Goal: Task Accomplishment & Management: Manage account settings

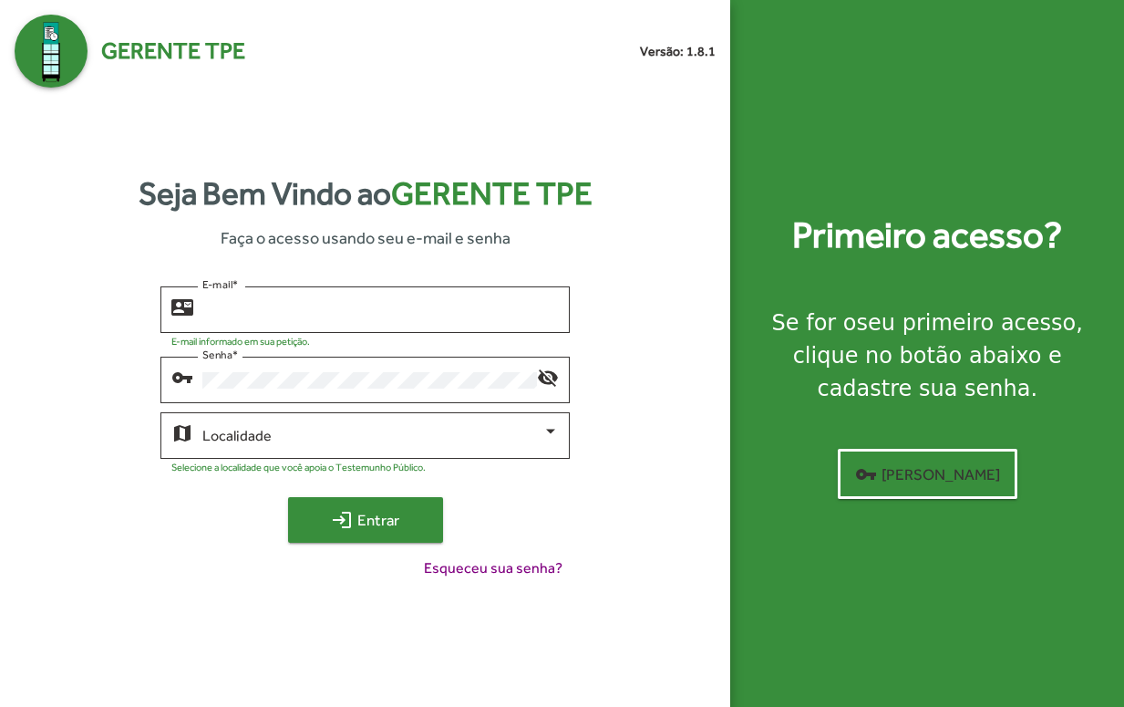
type input "**********"
click at [382, 517] on span "login Entrar" at bounding box center [365, 519] width 122 height 33
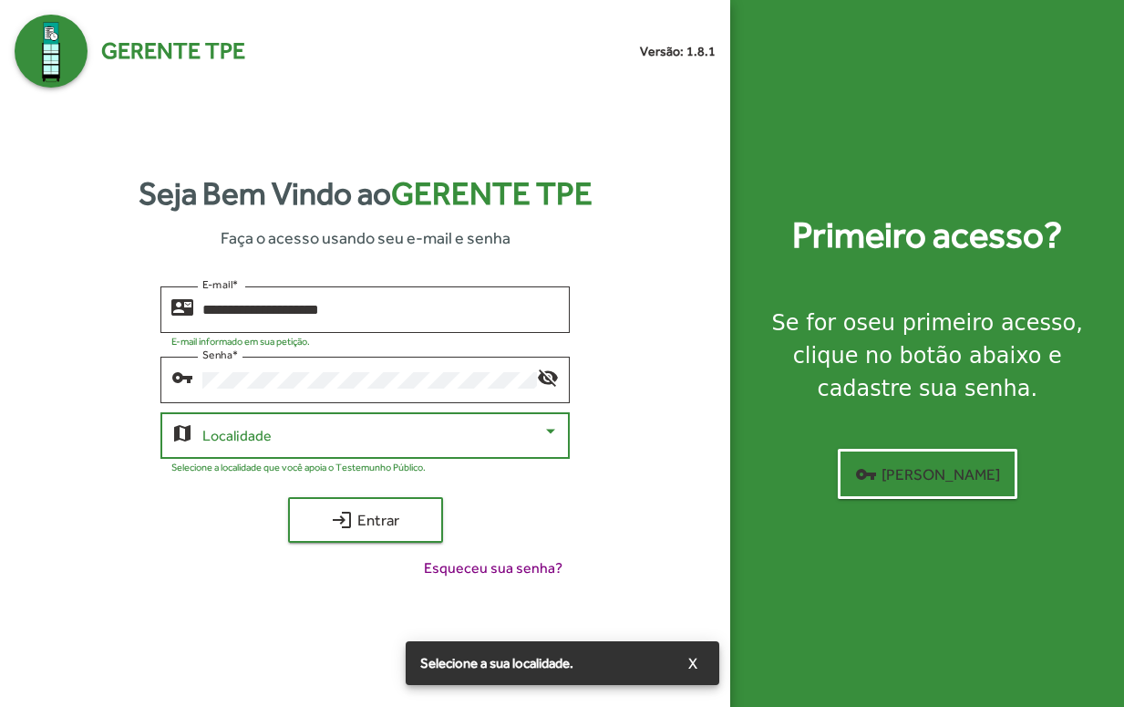
click at [332, 434] on span at bounding box center [372, 436] width 340 height 16
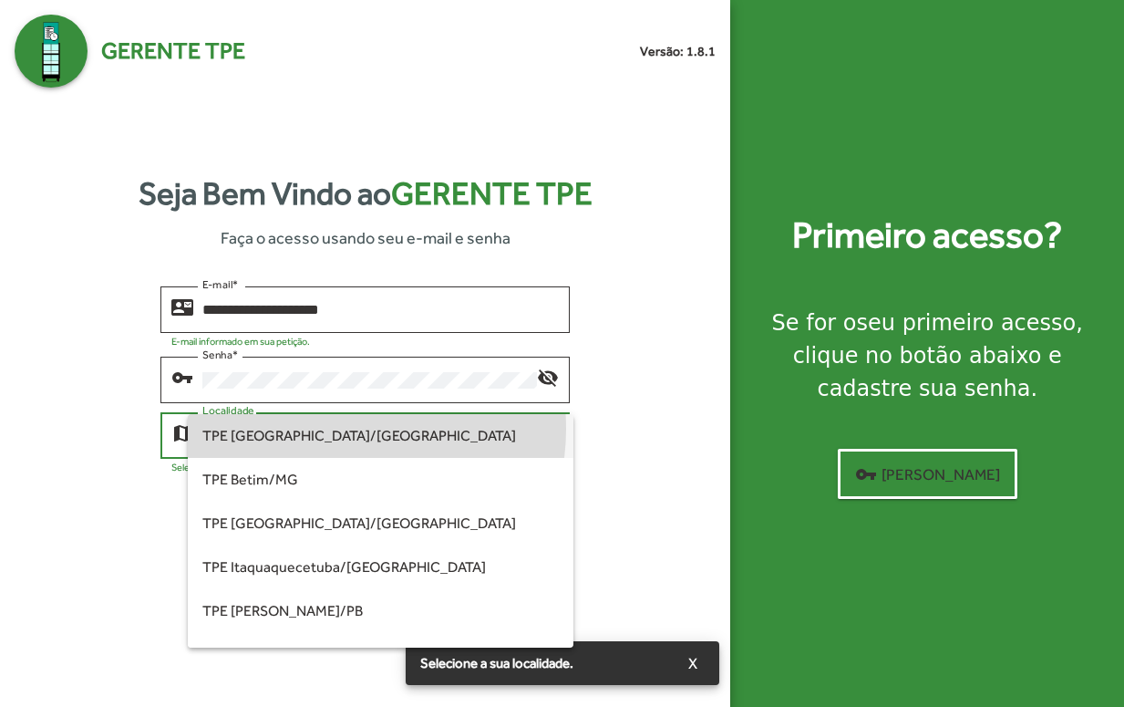
click at [328, 428] on span "TPE [GEOGRAPHIC_DATA]/[GEOGRAPHIC_DATA]" at bounding box center [380, 436] width 356 height 44
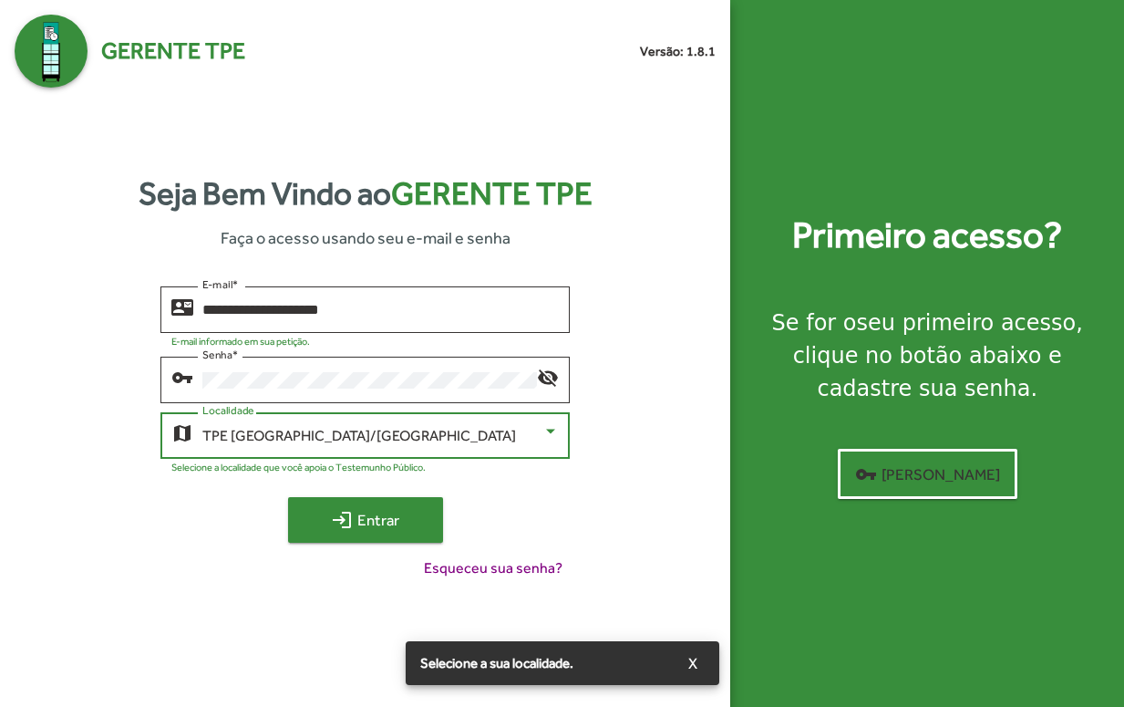
click at [346, 516] on mat-icon "login" at bounding box center [342, 520] width 22 height 22
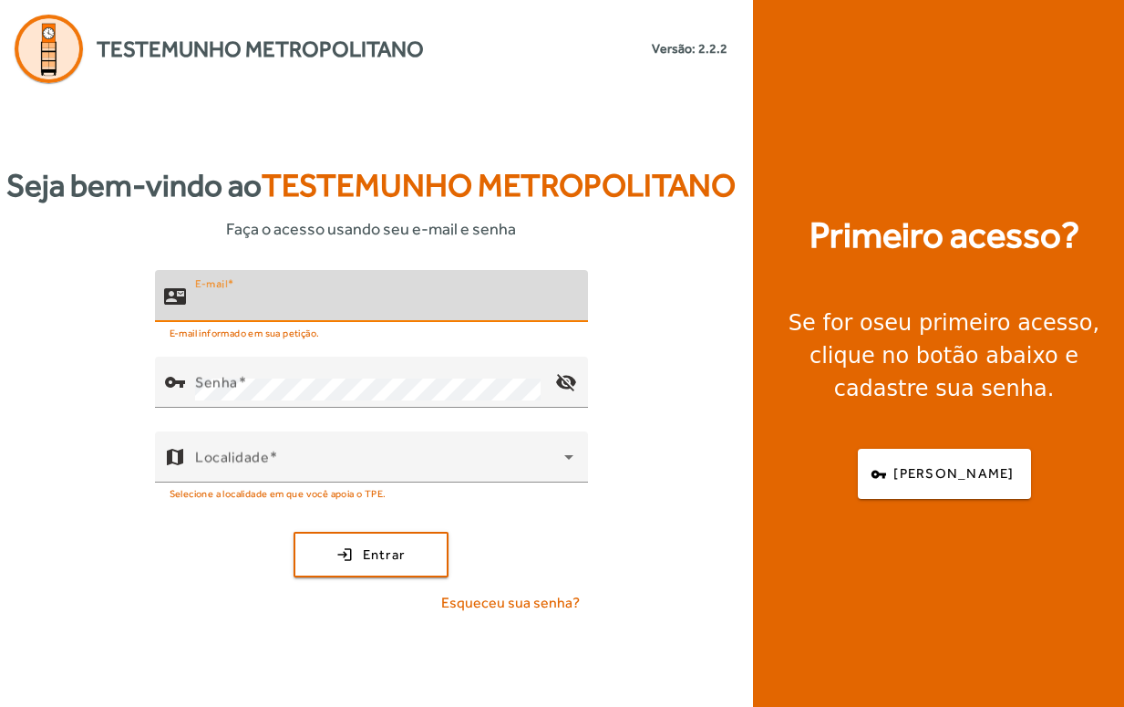
click at [287, 298] on input "E-mail" at bounding box center [384, 304] width 378 height 22
type input "**********"
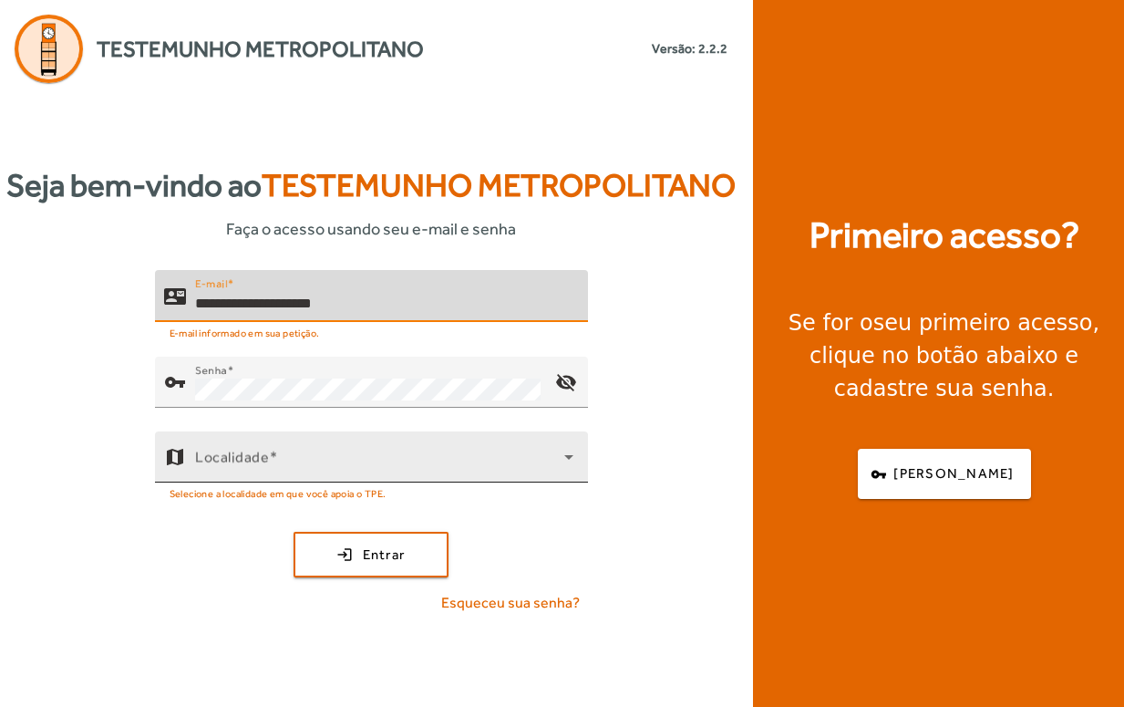
click at [315, 459] on span at bounding box center [379, 464] width 369 height 22
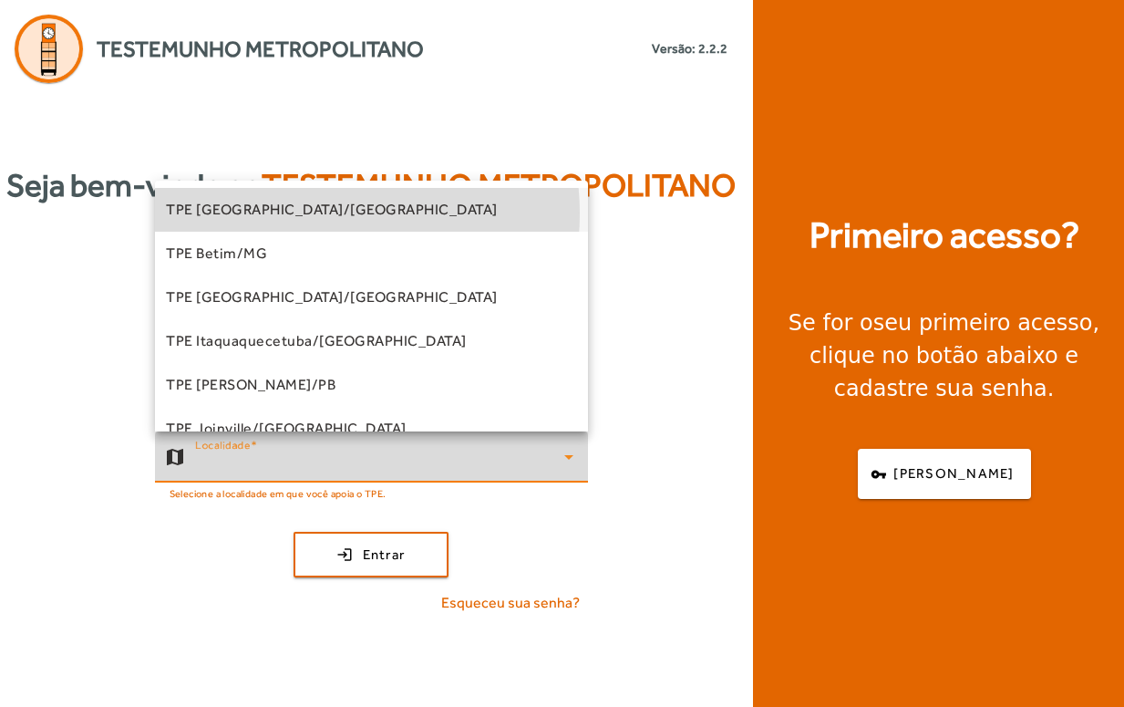
click at [324, 213] on span "TPE [GEOGRAPHIC_DATA]/[GEOGRAPHIC_DATA]" at bounding box center [332, 210] width 332 height 22
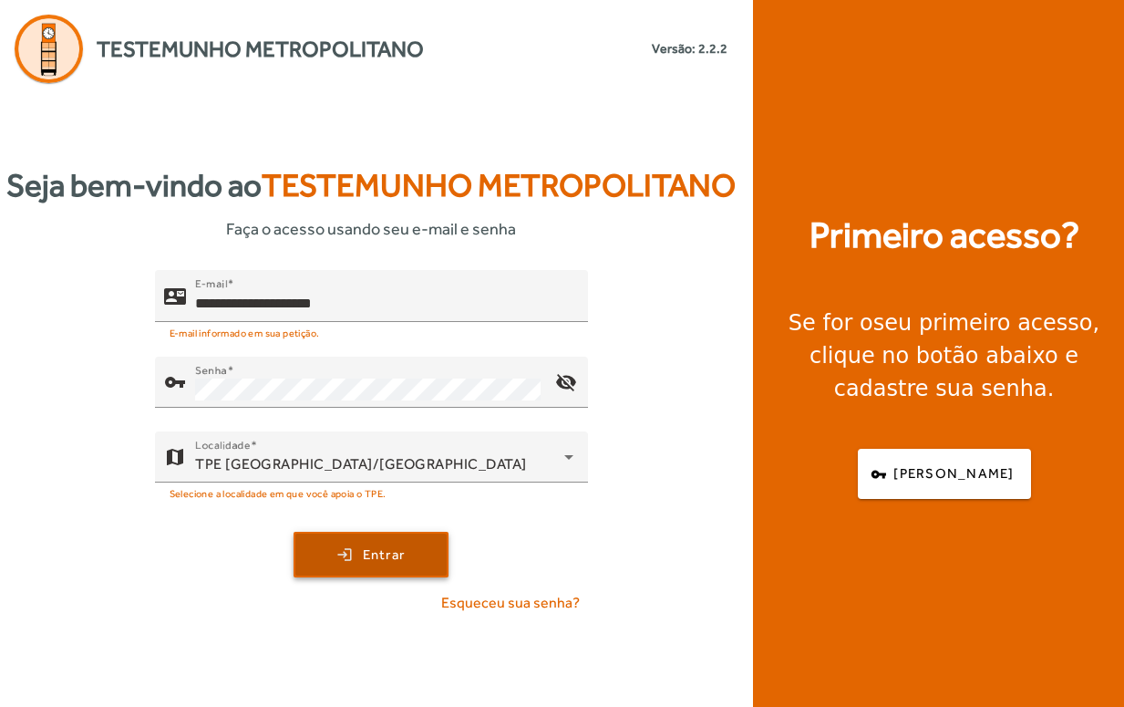
click at [353, 549] on span "submit" at bounding box center [370, 554] width 151 height 44
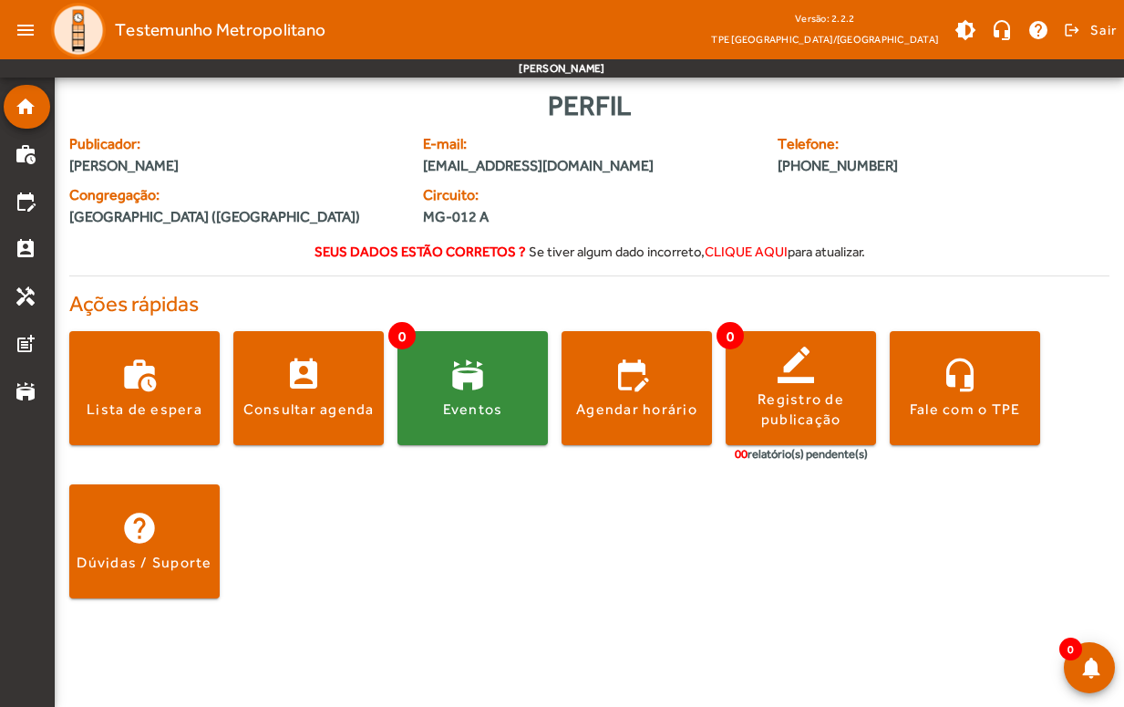
click at [743, 254] on span "clique aqui" at bounding box center [746, 250] width 83 height 15
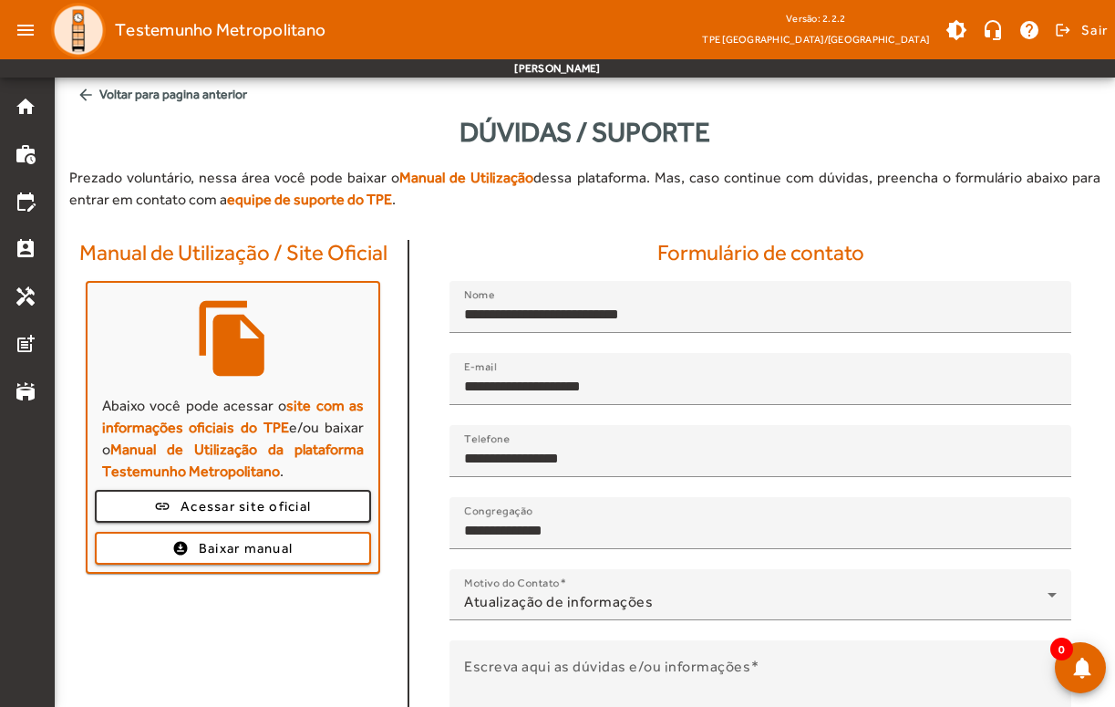
click at [164, 36] on span "Testemunho Metropolitano" at bounding box center [220, 29] width 211 height 29
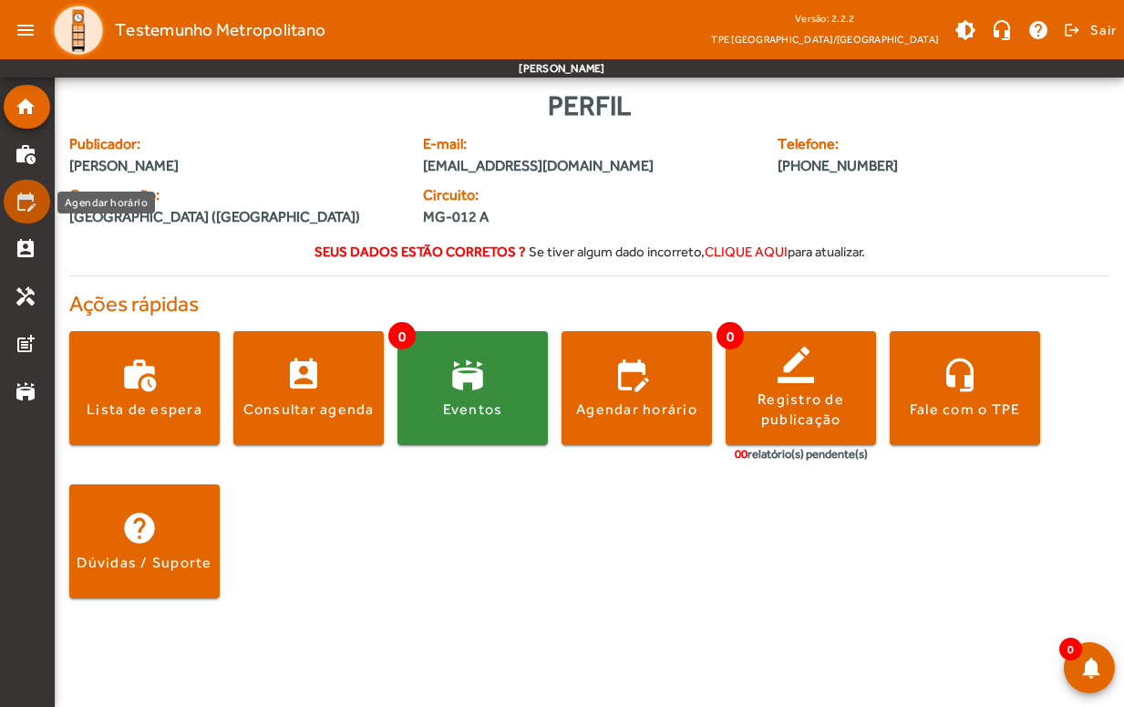
click at [18, 192] on mat-icon "edit_calendar" at bounding box center [26, 202] width 22 height 22
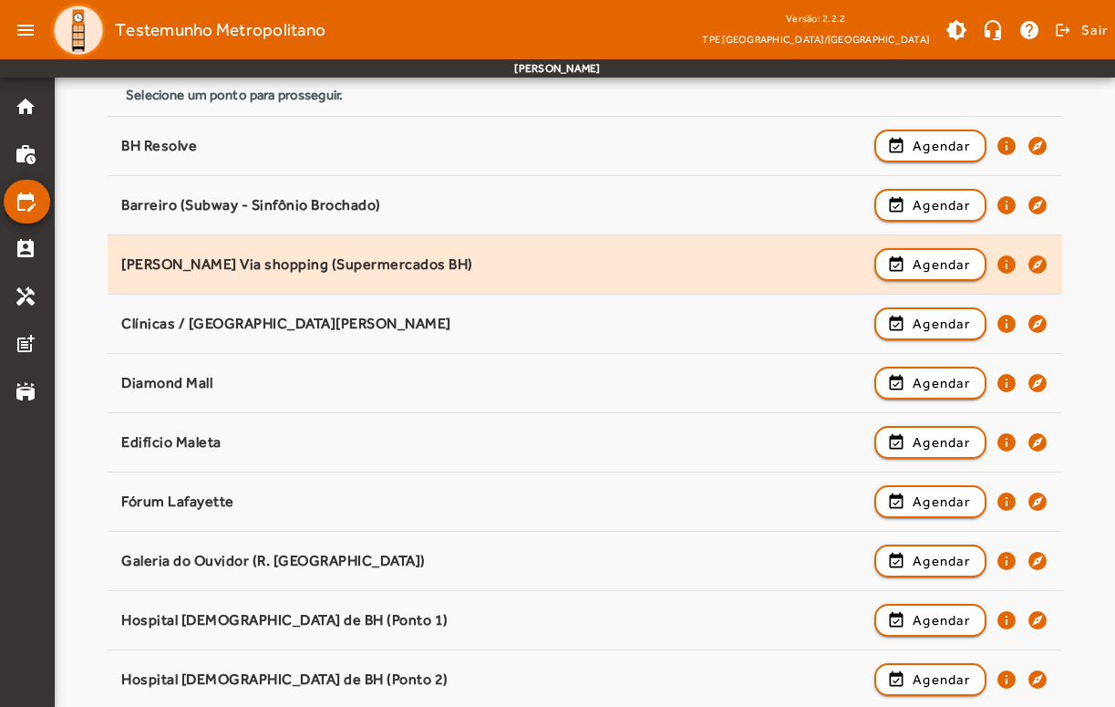
scroll to position [365, 0]
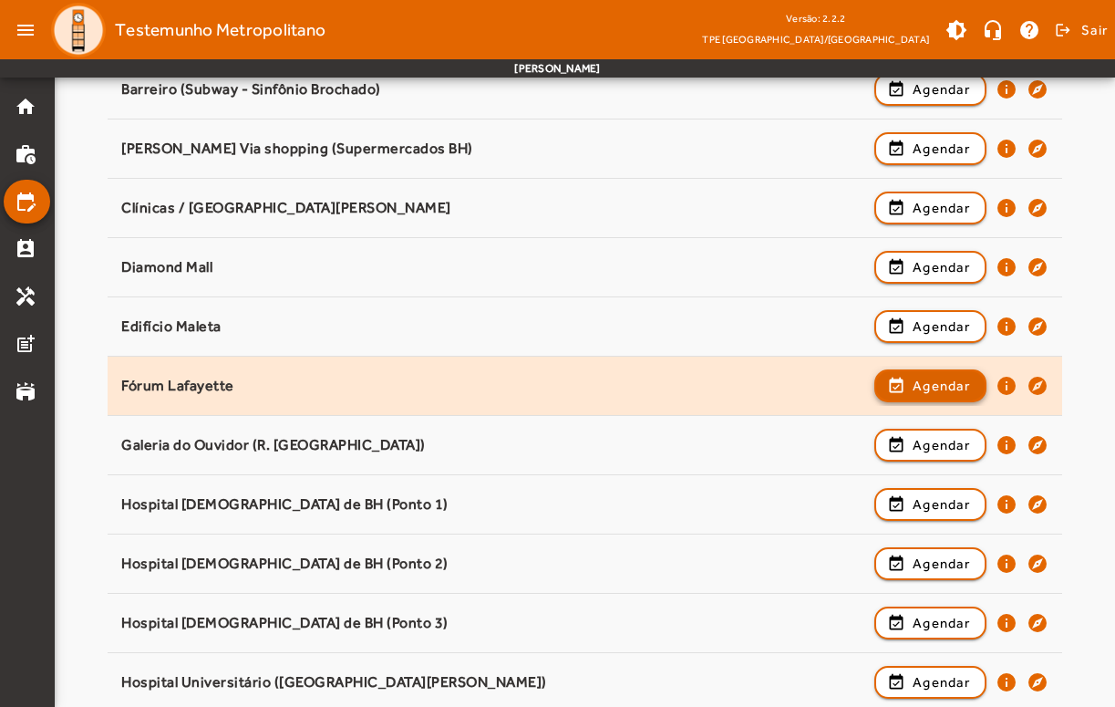
click at [924, 375] on span "Agendar" at bounding box center [941, 386] width 57 height 22
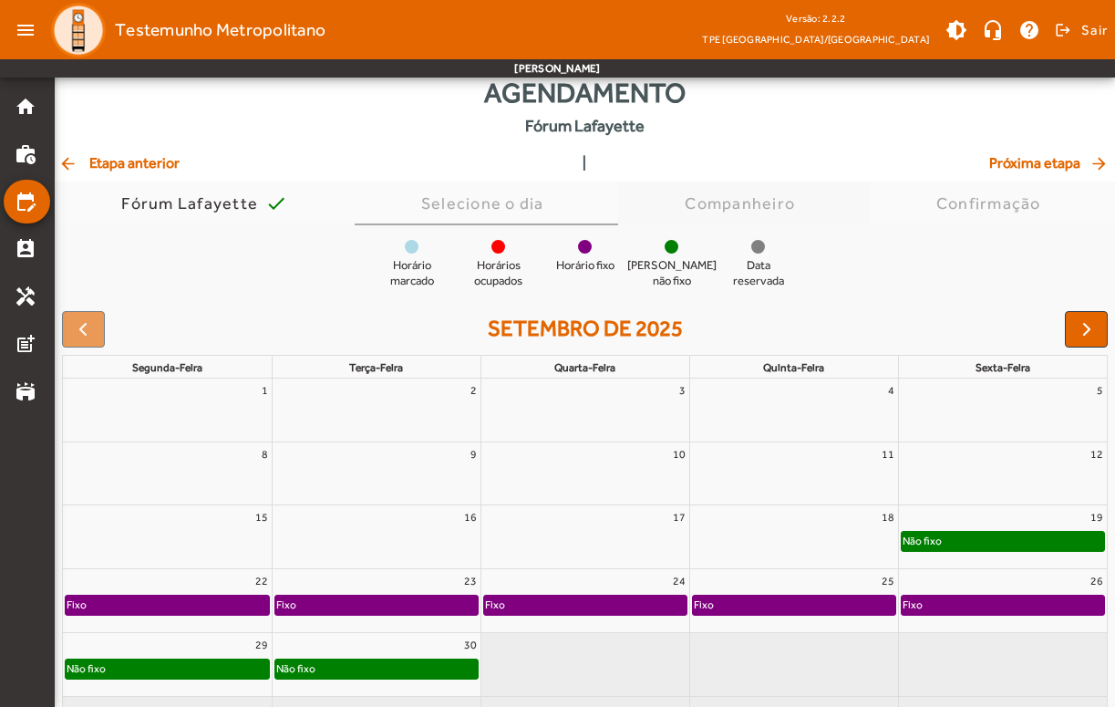
scroll to position [10, 0]
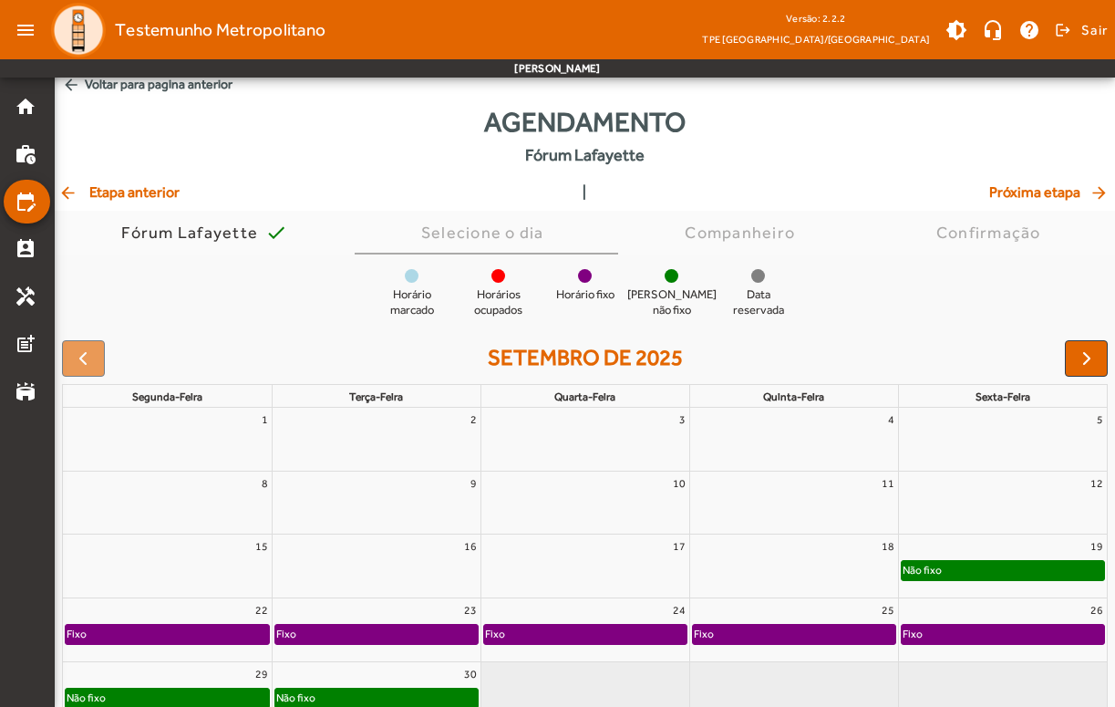
click at [79, 87] on mat-icon "arrow_back" at bounding box center [71, 85] width 18 height 18
